Goal: Find specific page/section: Find specific page/section

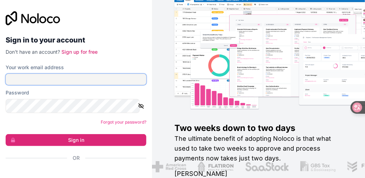
click at [24, 85] on input "Your work email address" at bounding box center [76, 79] width 141 height 11
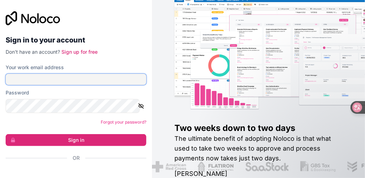
type input "**********"
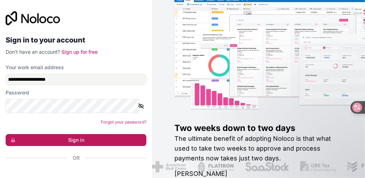
click at [58, 146] on button "Sign in" at bounding box center [76, 140] width 141 height 12
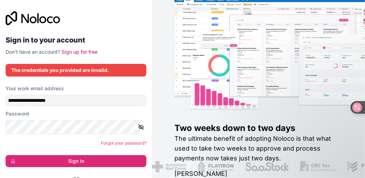
scroll to position [97, 0]
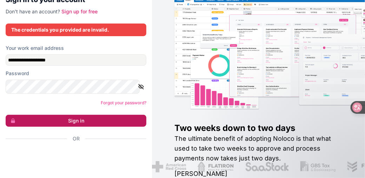
click at [91, 115] on button "Sign in" at bounding box center [76, 121] width 141 height 12
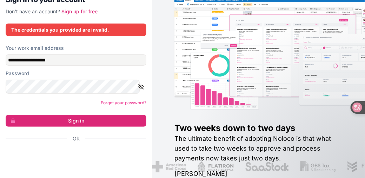
click at [152, 56] on div "Two weeks down to two days The ultimate benefit of adopting Noloco is that what…" at bounding box center [258, 89] width 213 height 178
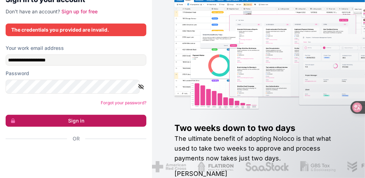
click at [70, 115] on button "Sign in" at bounding box center [76, 121] width 141 height 12
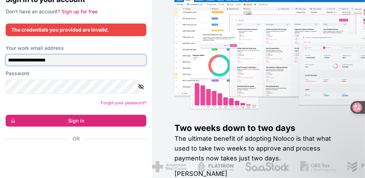
click at [111, 54] on input "**********" at bounding box center [76, 59] width 141 height 11
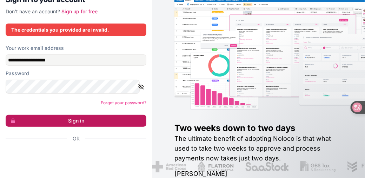
click at [67, 115] on button "Sign in" at bounding box center [76, 121] width 141 height 12
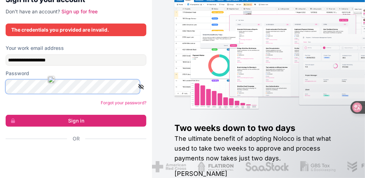
click at [6, 115] on button "Sign in" at bounding box center [76, 121] width 141 height 12
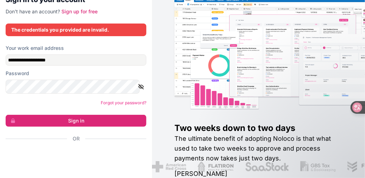
click at [50, 102] on form "**********" at bounding box center [76, 106] width 141 height 122
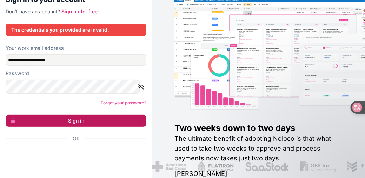
click at [50, 115] on button "Sign in" at bounding box center [76, 121] width 141 height 12
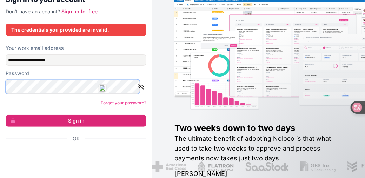
click at [6, 115] on button "Sign in" at bounding box center [76, 121] width 141 height 12
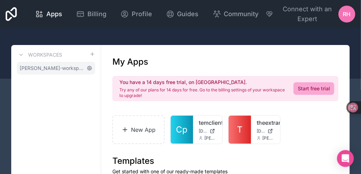
click at [92, 70] on icon at bounding box center [89, 68] width 4 height 4
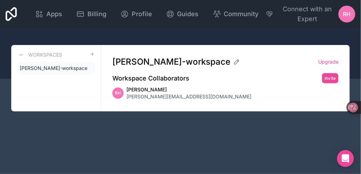
click at [0, 0] on icon at bounding box center [0, 0] width 0 height 0
click at [92, 71] on icon at bounding box center [90, 68] width 6 height 6
click at [83, 72] on span "[PERSON_NAME]-workspace" at bounding box center [52, 68] width 64 height 7
click at [259, 17] on span "Community" at bounding box center [241, 14] width 35 height 10
